Goal: Task Accomplishment & Management: Manage account settings

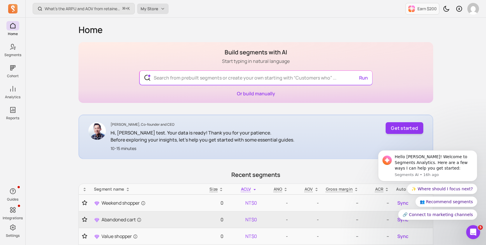
click at [161, 11] on button "My Store" at bounding box center [153, 9] width 32 height 11
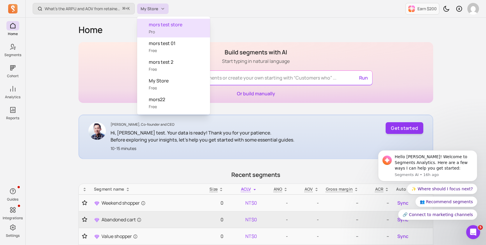
click at [162, 31] on div "mors test store Pro" at bounding box center [173, 28] width 73 height 19
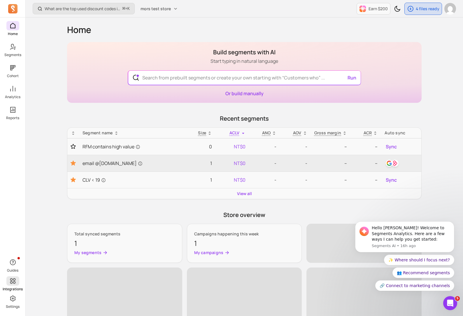
click at [13, 244] on icon at bounding box center [13, 281] width 6 height 6
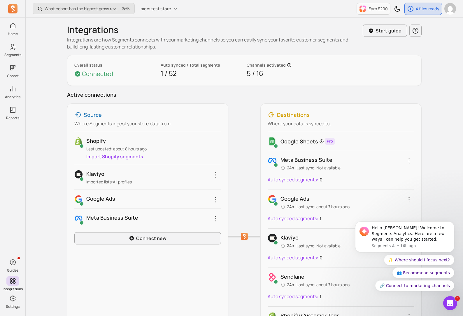
click at [403, 161] on div "Meta business suite 24h Last sync: Not available" at bounding box center [341, 163] width 147 height 15
click at [409, 161] on icon "button" at bounding box center [409, 160] width 1 height 5
click at [380, 201] on body "Hello morris! Welcome to Segments Analytics. Here are a few ways I can help you…" at bounding box center [405, 238] width 112 height 119
click at [453, 222] on icon "Dismiss notification" at bounding box center [453, 223] width 3 height 3
click at [454, 223] on icon "Dismiss notification" at bounding box center [452, 222] width 3 height 3
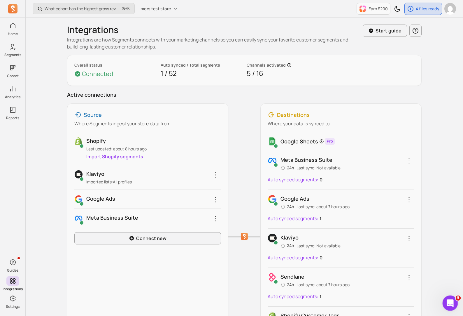
click at [447, 244] on icon "Open Intercom Messenger" at bounding box center [450, 302] width 10 height 10
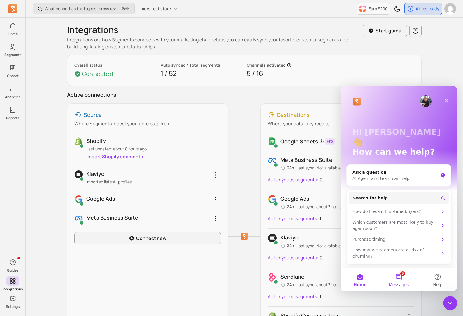
click at [400, 244] on span "Messages" at bounding box center [399, 284] width 20 height 4
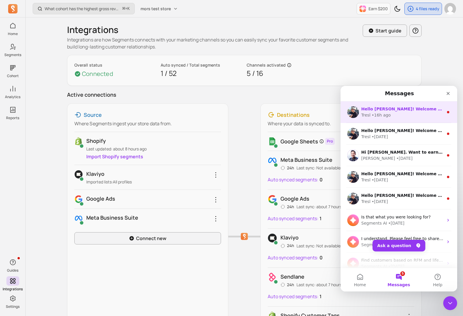
click at [408, 116] on div "Tresl • 16h ago" at bounding box center [403, 115] width 82 height 6
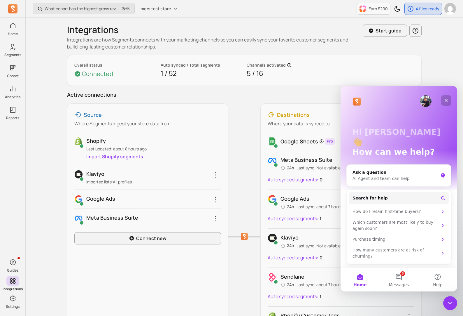
click at [448, 101] on icon "Close" at bounding box center [446, 100] width 5 height 5
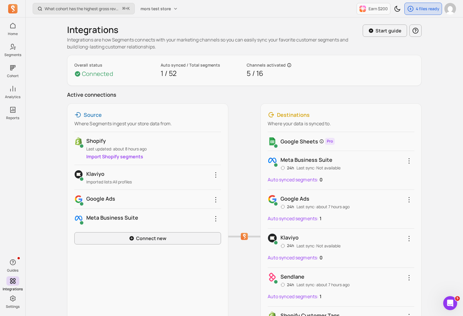
scroll to position [2, 0]
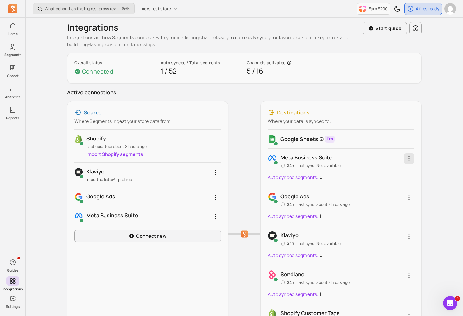
click at [407, 160] on icon "button" at bounding box center [409, 158] width 7 height 7
click at [375, 187] on link "Reconnect" at bounding box center [386, 188] width 55 height 11
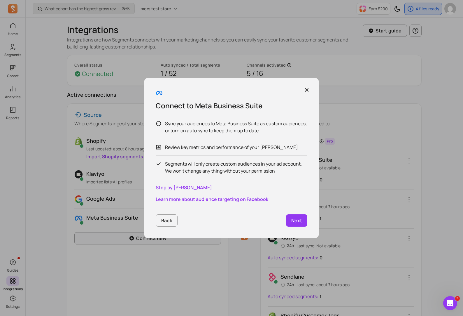
click at [299, 219] on p "Next" at bounding box center [297, 220] width 11 height 7
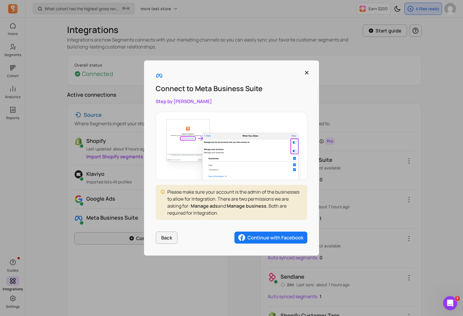
click at [259, 242] on img "button" at bounding box center [271, 237] width 73 height 12
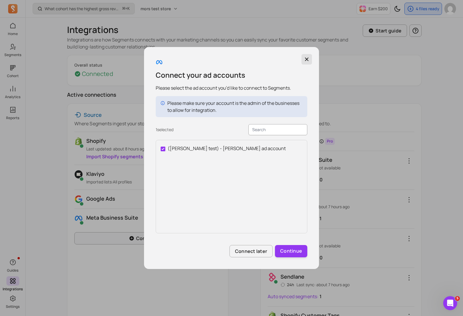
click at [308, 60] on icon "button" at bounding box center [307, 59] width 6 height 6
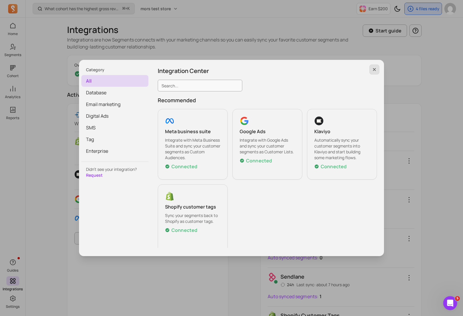
click at [378, 69] on button "button" at bounding box center [375, 69] width 10 height 10
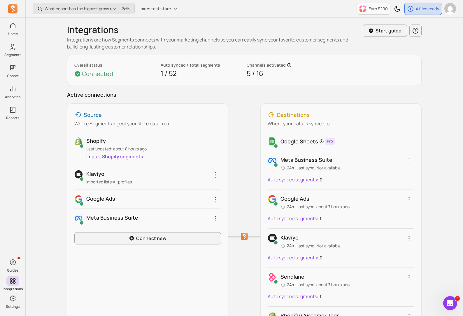
click at [315, 219] on p "Auto synced segments:" at bounding box center [293, 218] width 51 height 7
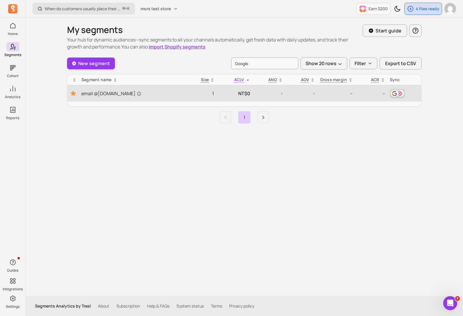
click at [400, 91] on img "button" at bounding box center [400, 93] width 7 height 7
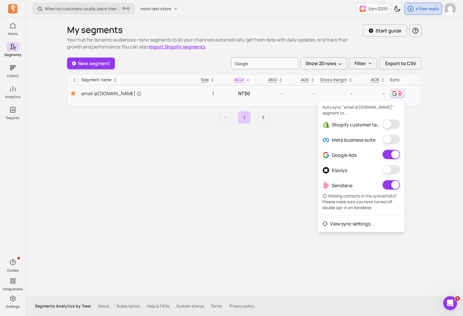
click at [395, 155] on button "button" at bounding box center [392, 154] width 18 height 9
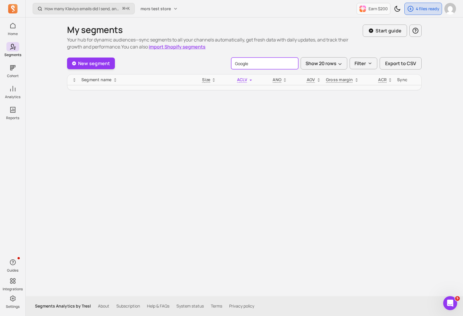
click at [283, 67] on input "Google" at bounding box center [264, 63] width 67 height 12
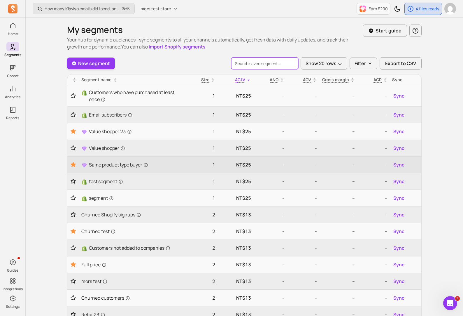
scroll to position [155, 0]
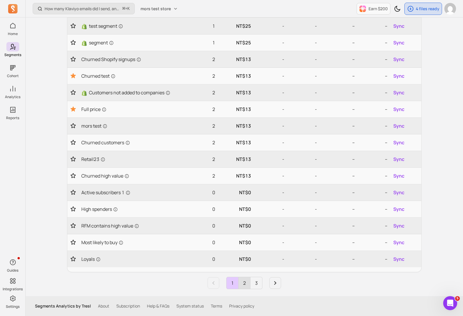
click at [249, 244] on link "2" at bounding box center [245, 283] width 12 height 12
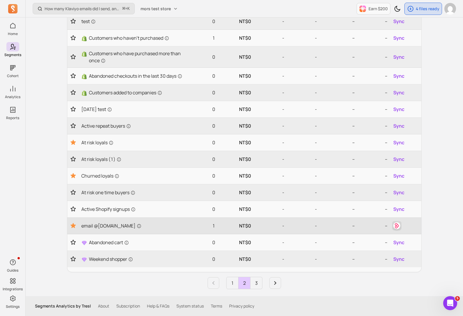
click at [396, 229] on img "button" at bounding box center [397, 225] width 7 height 7
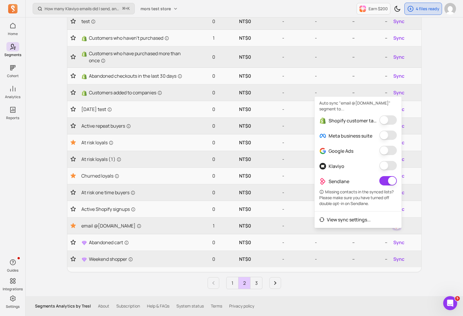
click at [388, 179] on button "button" at bounding box center [389, 180] width 18 height 9
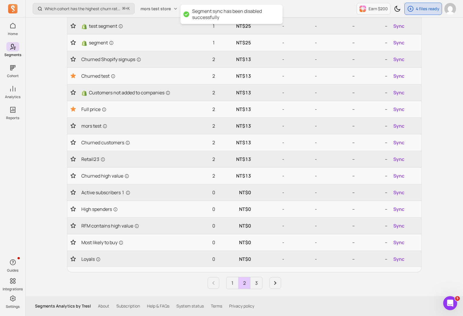
click at [440, 181] on div "Which cohort has the highest churn rate? ⌘ + K mors test store Earn $200 4 file…" at bounding box center [245, 80] width 438 height 471
click at [254, 244] on link "3" at bounding box center [257, 283] width 12 height 12
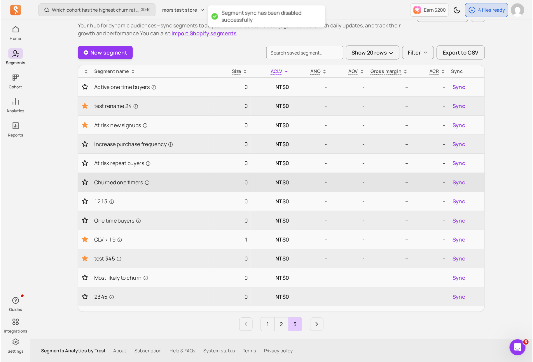
scroll to position [0, 0]
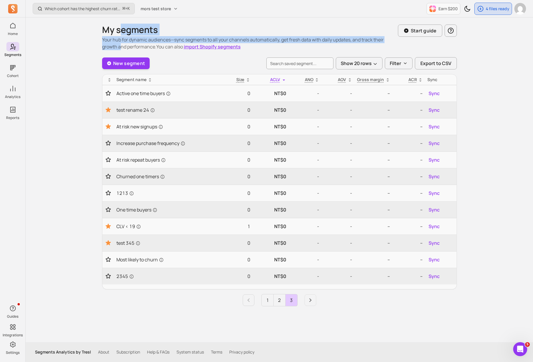
drag, startPoint x: 121, startPoint y: 36, endPoint x: 121, endPoint y: 46, distance: 10.8
click at [121, 46] on div "My segments Your hub for dynamic audiences—sync segments to all your channels a…" at bounding box center [250, 38] width 296 height 26
click at [121, 46] on p "Your hub for dynamic audiences—sync segments to all your channels automatically…" at bounding box center [250, 43] width 296 height 14
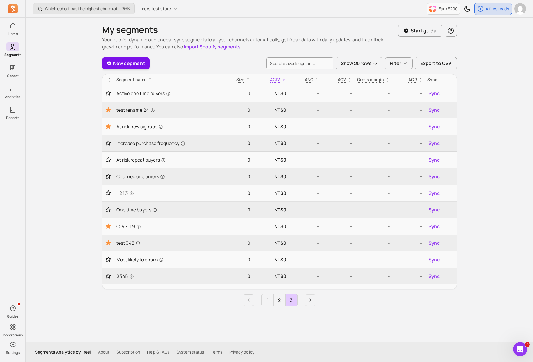
click at [122, 62] on link "New segment" at bounding box center [126, 63] width 48 height 12
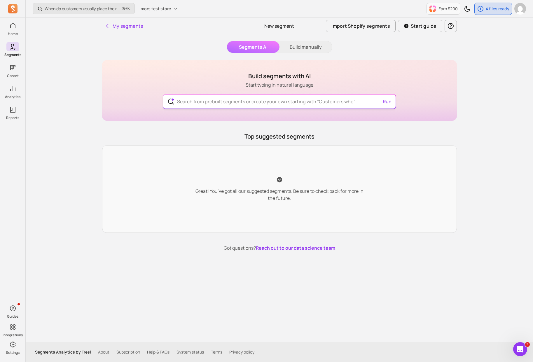
click at [229, 102] on input "text" at bounding box center [279, 102] width 214 height 14
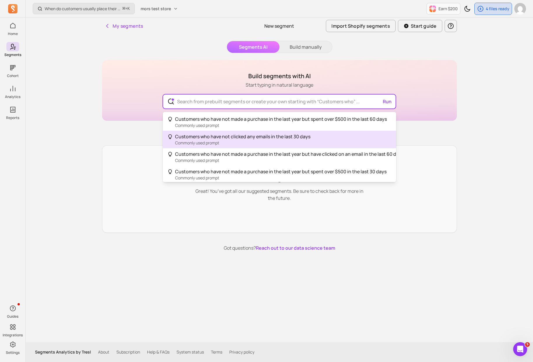
click at [236, 136] on span "Customers who have not clicked any emails in the last 30 days" at bounding box center [242, 136] width 135 height 6
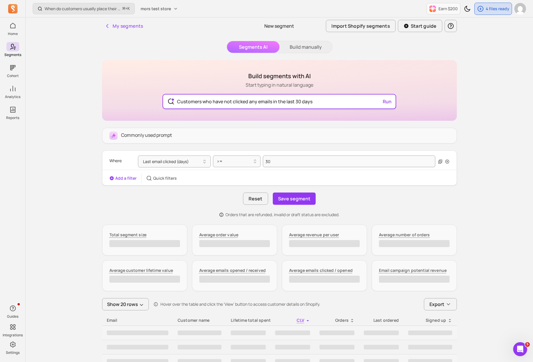
drag, startPoint x: 301, startPoint y: 102, endPoint x: 294, endPoint y: 102, distance: 7.3
click at [294, 102] on input "Customers who have not clicked any emails in the last 30 days" at bounding box center [279, 102] width 214 height 14
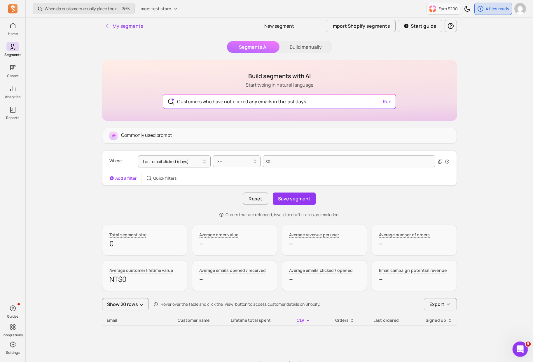
click at [486, 244] on div "Open Intercom Messenger" at bounding box center [519, 348] width 19 height 19
type input "Customers who have not clicked any emails in the last days"
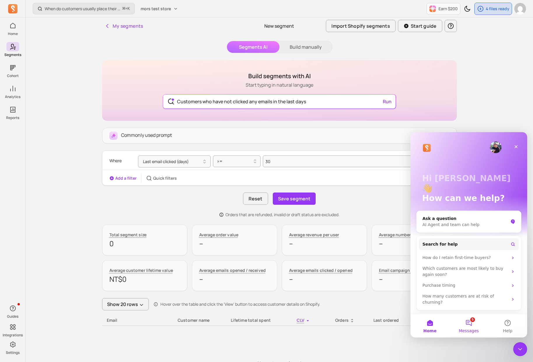
click at [468, 244] on span "Messages" at bounding box center [469, 331] width 20 height 4
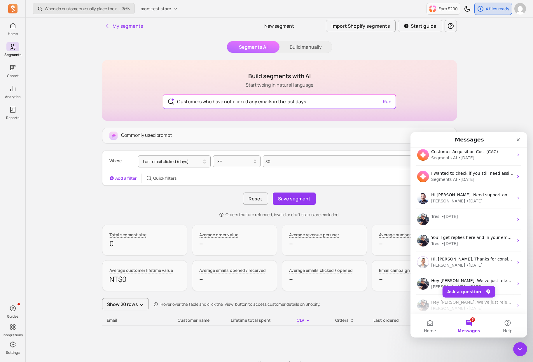
scroll to position [288, 0]
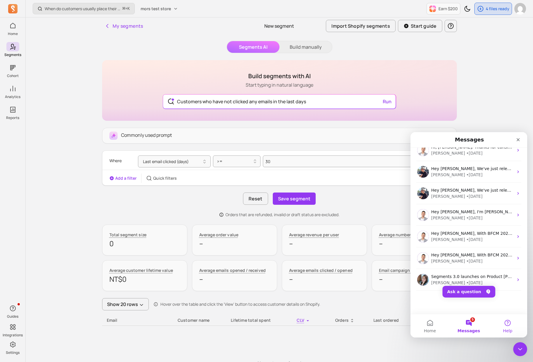
click at [486, 244] on button "Help" at bounding box center [507, 325] width 39 height 23
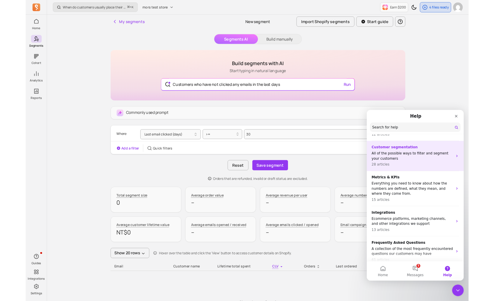
scroll to position [0, 0]
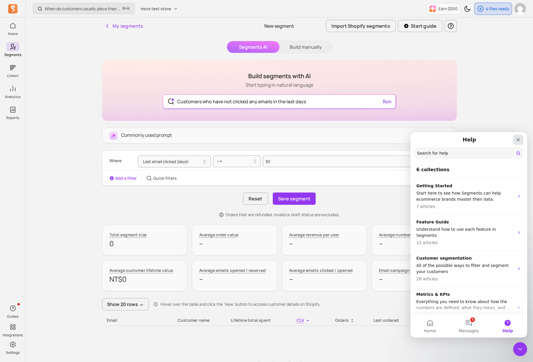
click at [486, 137] on div "Close" at bounding box center [518, 140] width 11 height 11
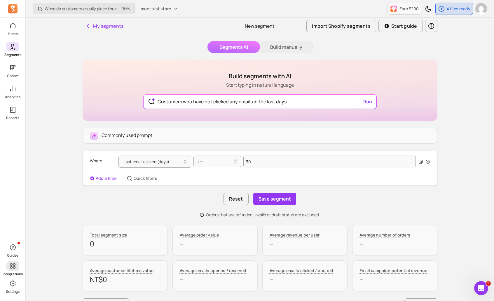
click at [8, 244] on span at bounding box center [12, 265] width 13 height 9
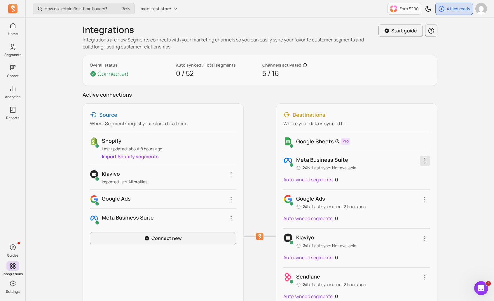
click at [424, 160] on icon "button" at bounding box center [424, 160] width 7 height 7
click at [421, 201] on span "Remove integration" at bounding box center [401, 201] width 43 height 6
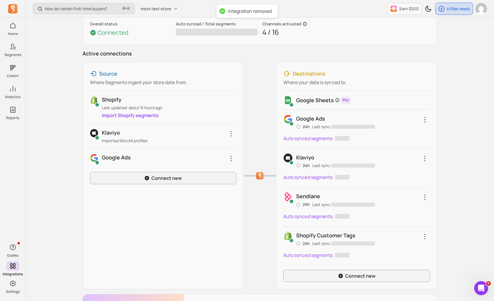
scroll to position [60, 0]
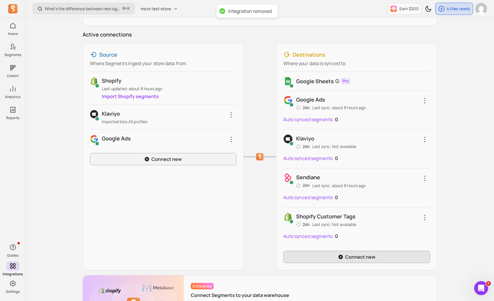
click at [327, 244] on link "Connect new" at bounding box center [356, 257] width 147 height 12
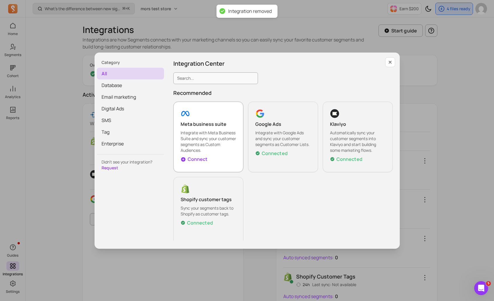
click at [205, 156] on p "Connect" at bounding box center [198, 159] width 20 height 7
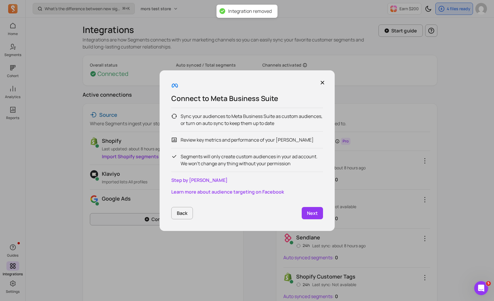
click at [311, 206] on div "Connect to Meta Business Suite Sync your audiences to Meta Business Suite as cu…" at bounding box center [247, 150] width 175 height 160
click at [313, 217] on link "Next" at bounding box center [312, 213] width 21 height 12
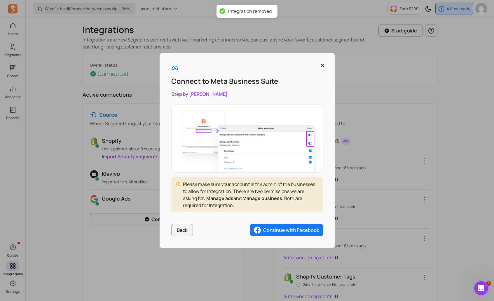
click at [304, 228] on img "button" at bounding box center [286, 230] width 73 height 12
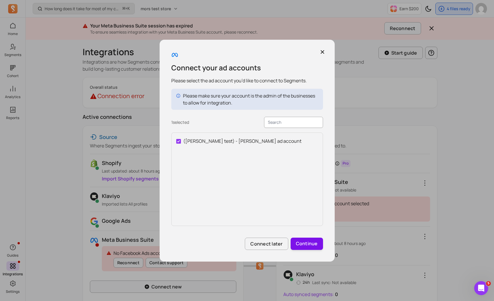
click at [296, 242] on button "Continue" at bounding box center [307, 244] width 32 height 12
click at [321, 54] on icon "button" at bounding box center [323, 52] width 6 height 6
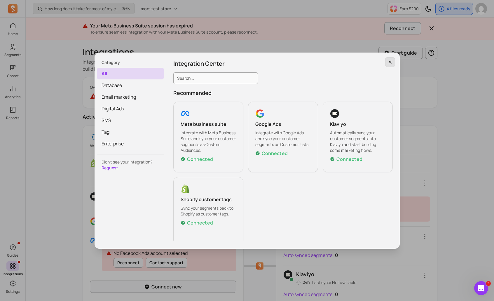
click at [389, 64] on icon "button" at bounding box center [390, 62] width 5 height 5
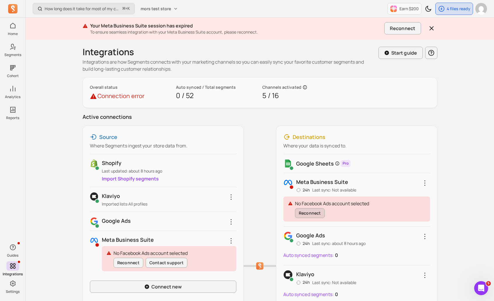
click at [312, 213] on button "Reconnect" at bounding box center [310, 213] width 30 height 10
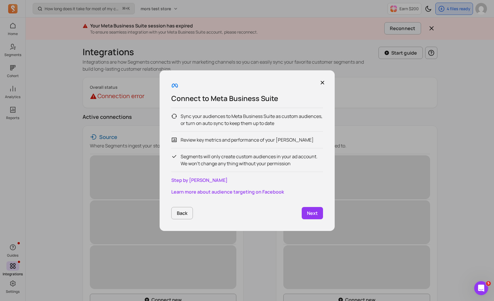
click at [311, 213] on p "Next" at bounding box center [312, 213] width 11 height 7
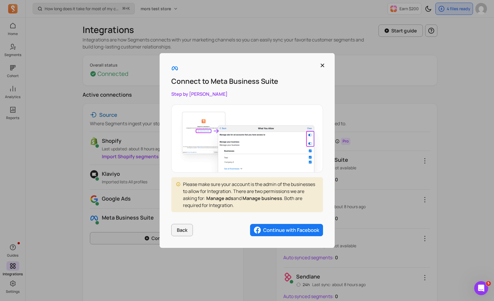
click at [308, 228] on img "button" at bounding box center [286, 230] width 73 height 12
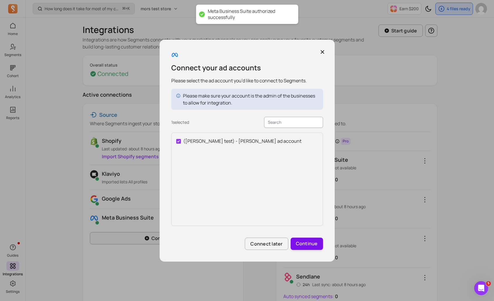
click at [304, 244] on button "Continue" at bounding box center [307, 244] width 32 height 12
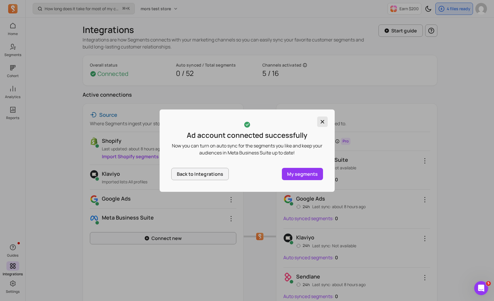
click at [319, 123] on button "button" at bounding box center [322, 121] width 11 height 11
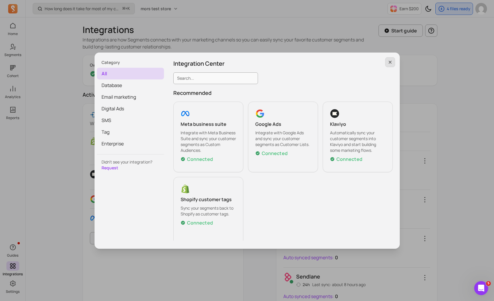
click at [388, 64] on button "button" at bounding box center [390, 62] width 10 height 10
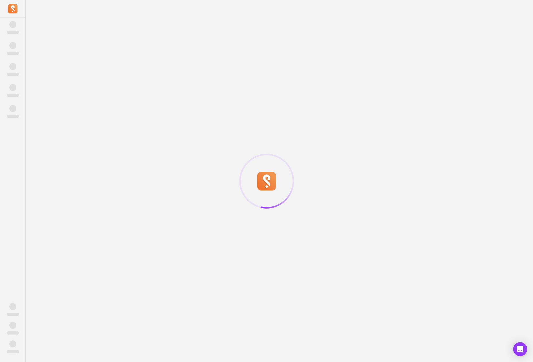
click at [36, 5] on div at bounding box center [266, 181] width 533 height 362
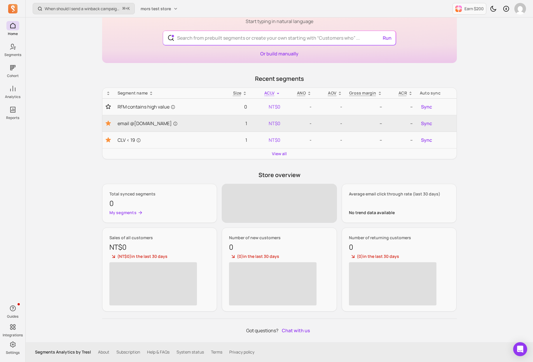
scroll to position [40, 0]
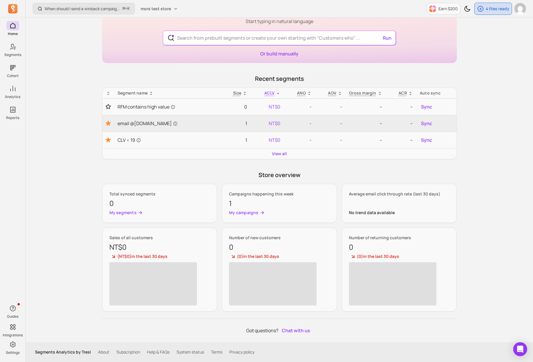
click at [156, 349] on link "Help & FAQs" at bounding box center [158, 352] width 22 height 6
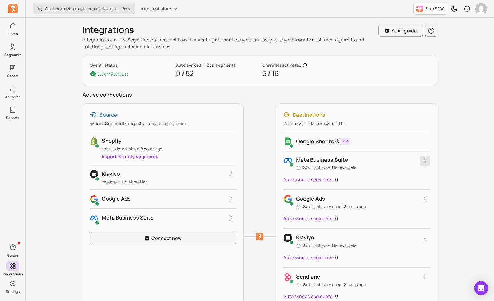
click at [426, 162] on icon "button" at bounding box center [424, 160] width 7 height 7
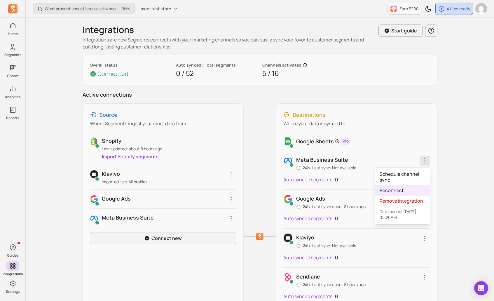
click at [411, 193] on link "Reconnect" at bounding box center [402, 190] width 55 height 11
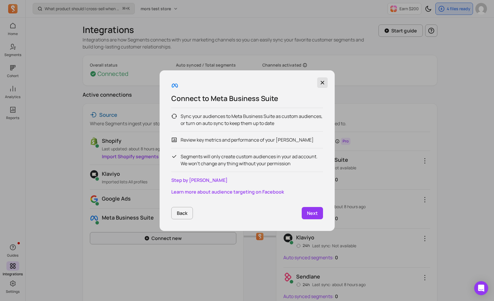
click at [322, 77] on button "button" at bounding box center [322, 82] width 11 height 11
